Goal: Find specific page/section: Find specific page/section

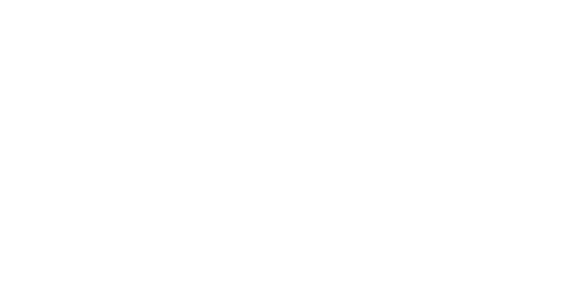
select select "Song"
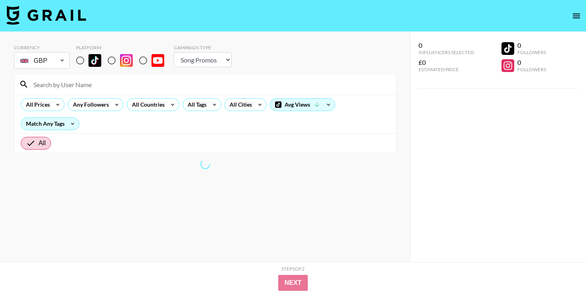
click at [80, 58] on input "radio" at bounding box center [80, 60] width 17 height 17
radio input "true"
click at [80, 58] on input "radio" at bounding box center [80, 60] width 17 height 17
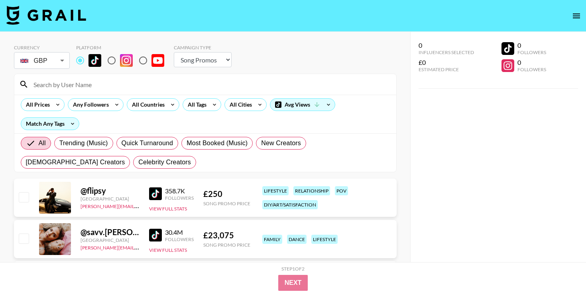
click at [92, 84] on input at bounding box center [210, 84] width 363 height 13
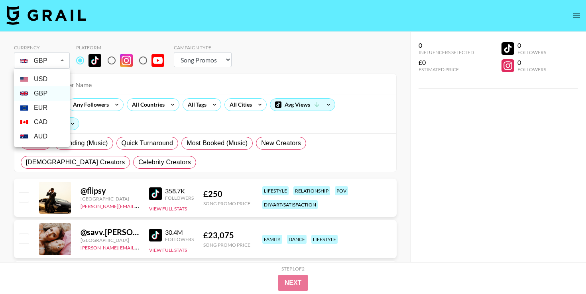
click at [58, 79] on li "USD" at bounding box center [42, 79] width 56 height 14
type input "USD"
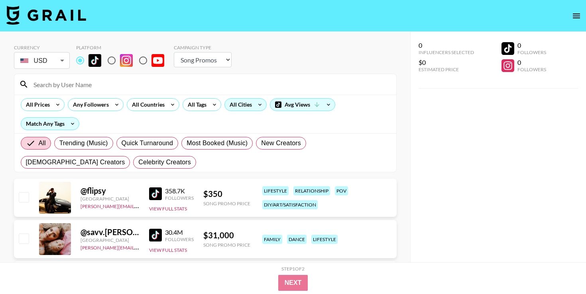
click at [254, 104] on icon at bounding box center [259, 105] width 13 height 12
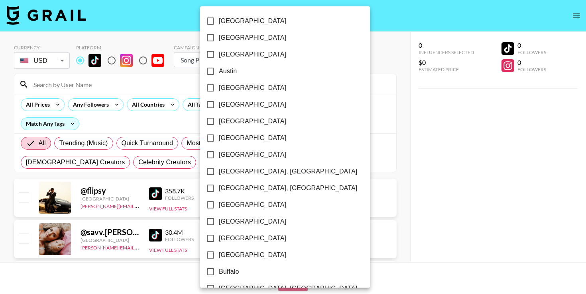
click at [212, 35] on input "[GEOGRAPHIC_DATA]" at bounding box center [210, 37] width 17 height 17
checkbox input "true"
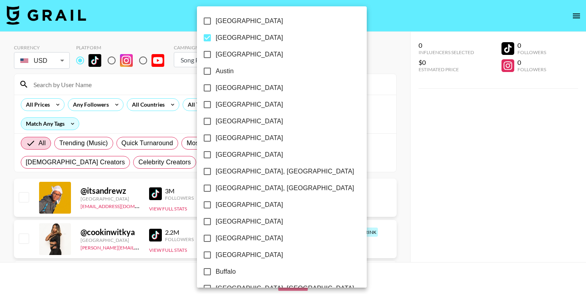
click at [183, 157] on div at bounding box center [293, 147] width 586 height 294
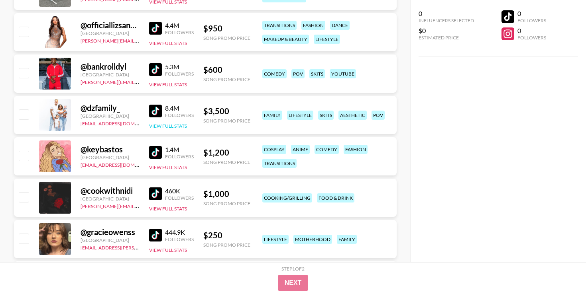
scroll to position [455, 0]
click at [153, 66] on img at bounding box center [155, 70] width 13 height 13
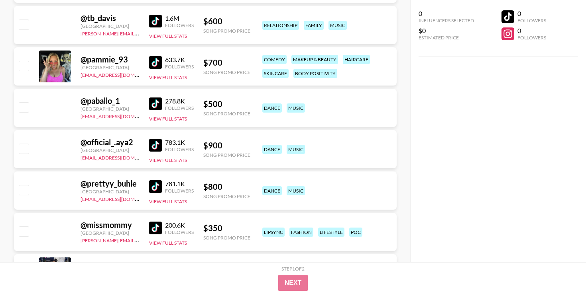
scroll to position [2662, 0]
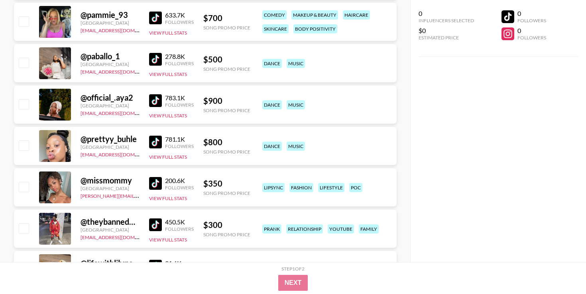
click at [158, 183] on img at bounding box center [155, 183] width 13 height 13
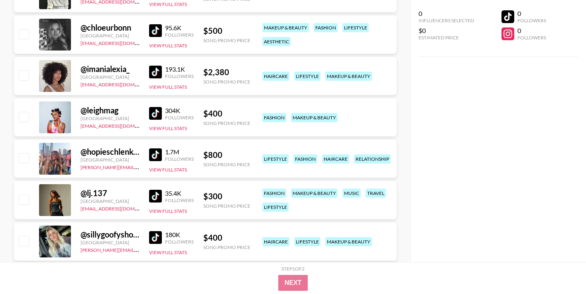
scroll to position [3066, 0]
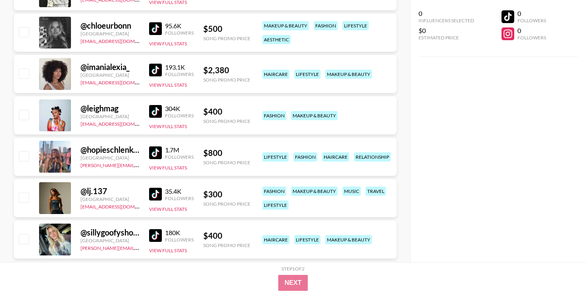
click at [160, 235] on img at bounding box center [155, 236] width 13 height 13
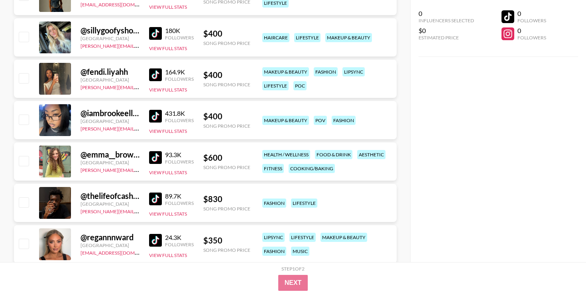
scroll to position [3268, 0]
click at [162, 117] on link at bounding box center [157, 116] width 16 height 13
